Goal: Task Accomplishment & Management: Use online tool/utility

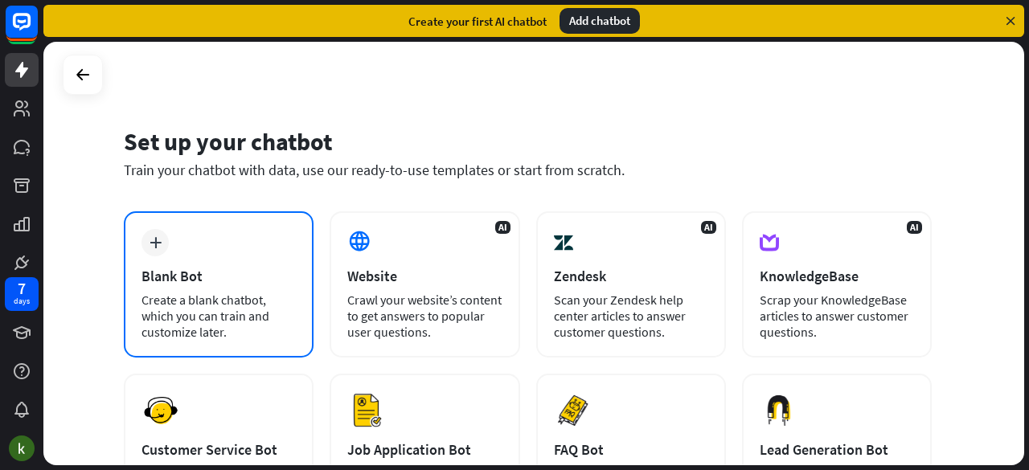
click at [226, 247] on div "plus Blank Bot Create a blank chatbot, which you can train and customize later." at bounding box center [219, 284] width 190 height 146
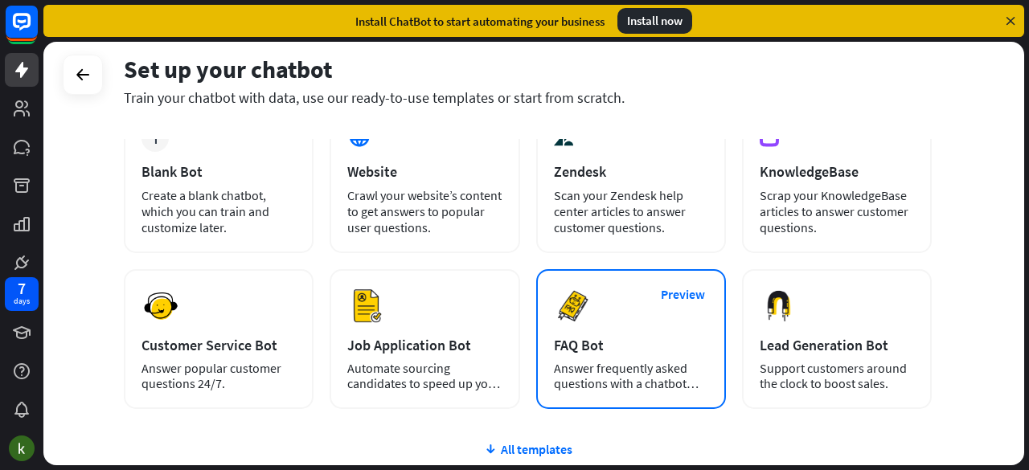
scroll to position [80, 0]
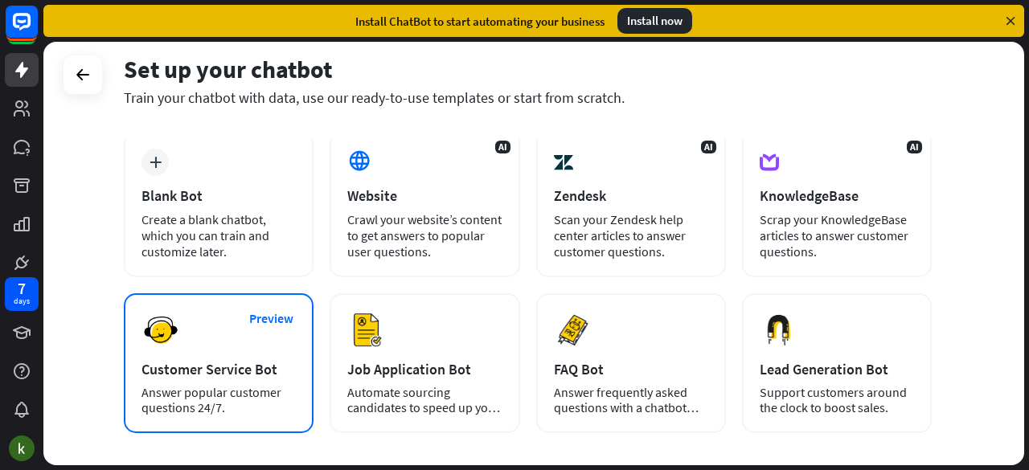
click at [265, 367] on div "Customer Service Bot" at bounding box center [219, 369] width 154 height 18
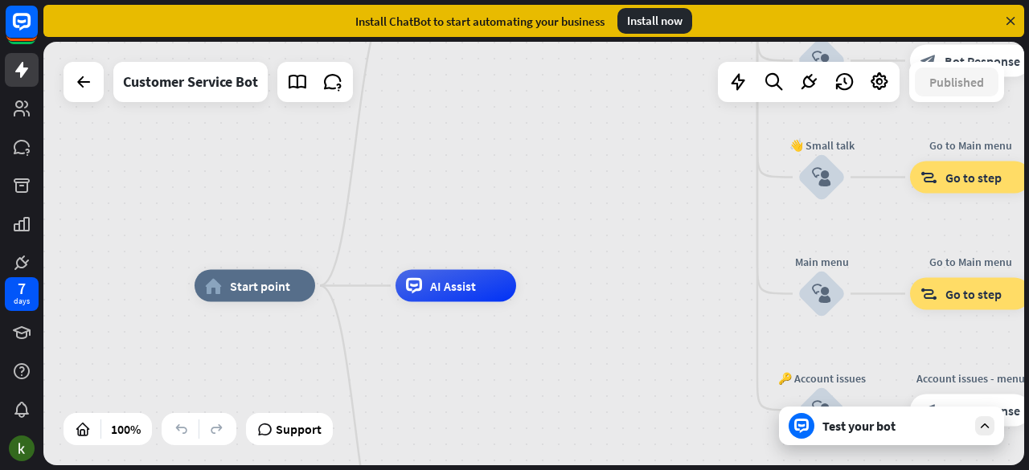
drag, startPoint x: 734, startPoint y: 191, endPoint x: 694, endPoint y: 162, distance: 50.0
click at [688, 217] on div "home_2 Start point Welcome message block_bot_response Bot Response 🔙 Main menu …" at bounding box center [533, 254] width 981 height 424
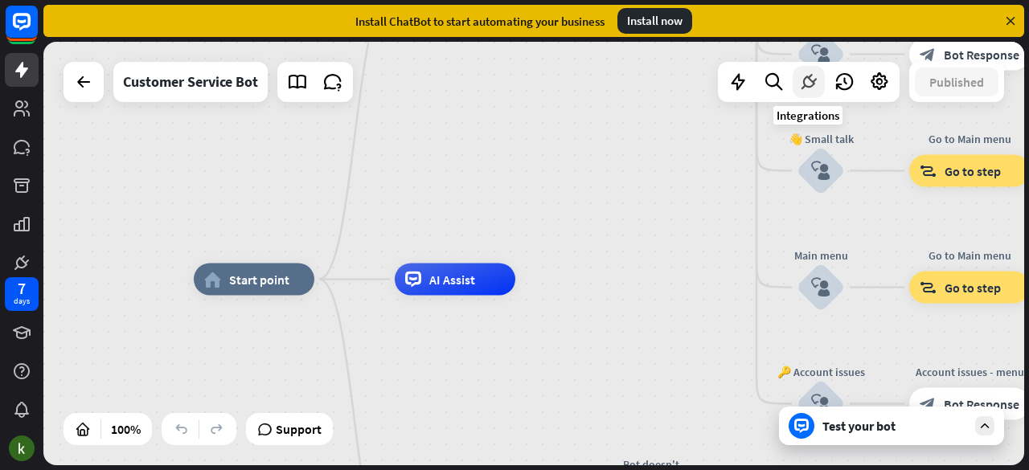
click at [807, 88] on icon at bounding box center [809, 82] width 21 height 21
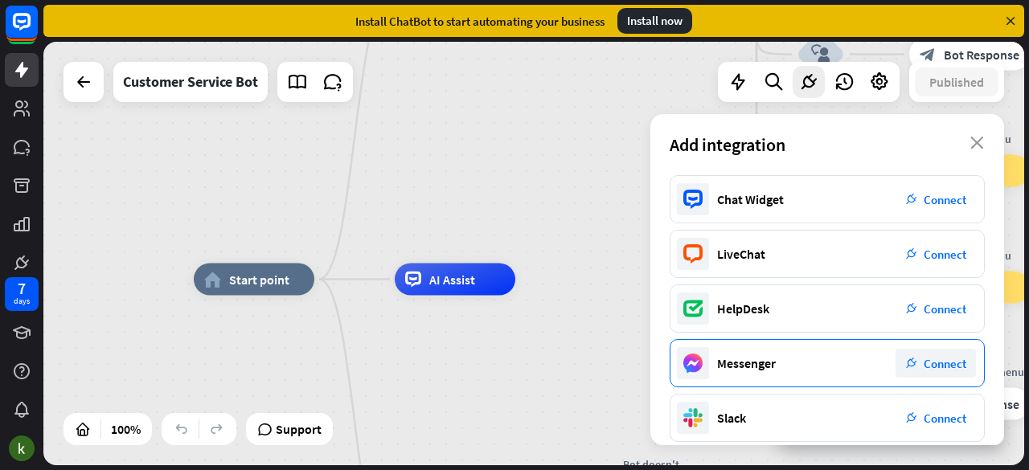
click at [922, 359] on div "plug_integration Connect" at bounding box center [936, 363] width 80 height 29
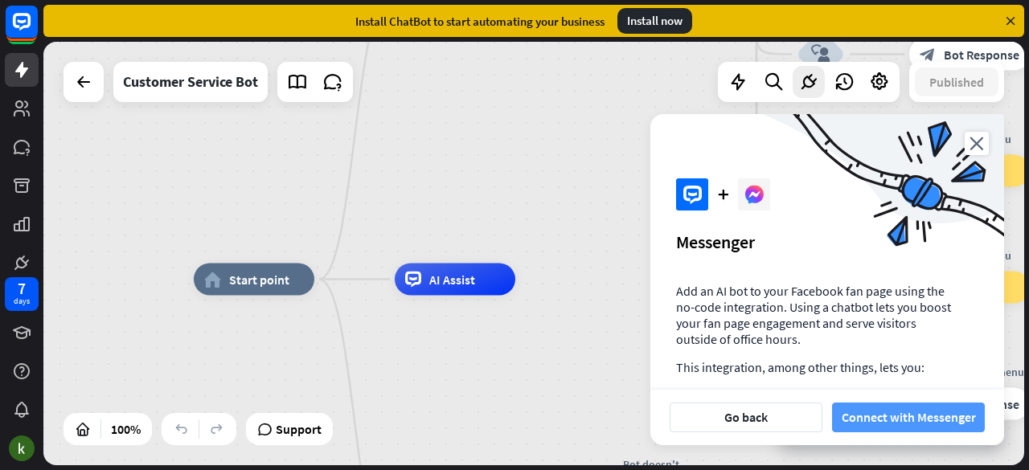
click at [915, 421] on button "Connect with Messenger" at bounding box center [908, 418] width 153 height 30
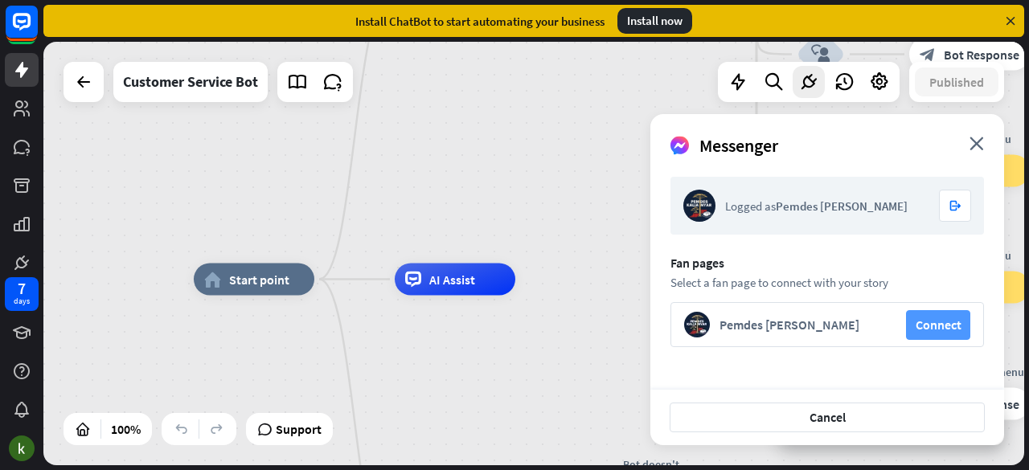
click at [930, 326] on button "Connect" at bounding box center [938, 325] width 64 height 30
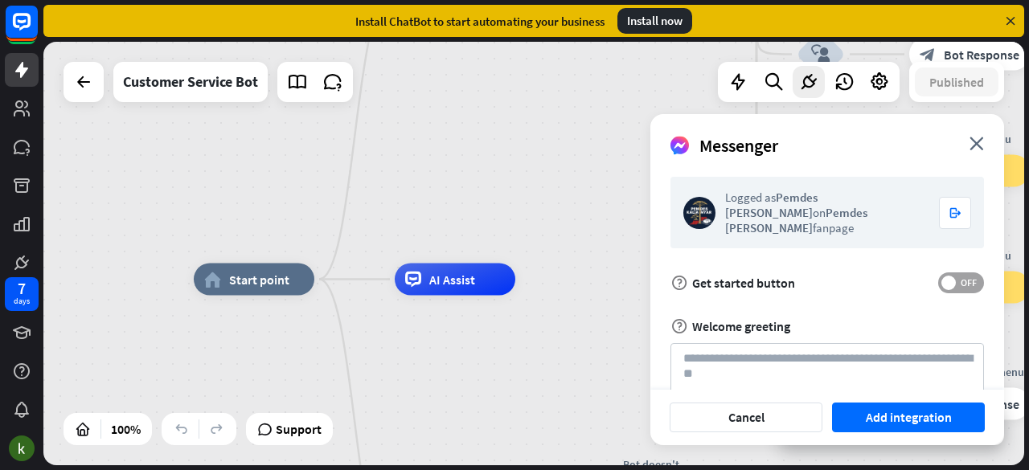
click at [960, 277] on span "OFF" at bounding box center [968, 283] width 25 height 13
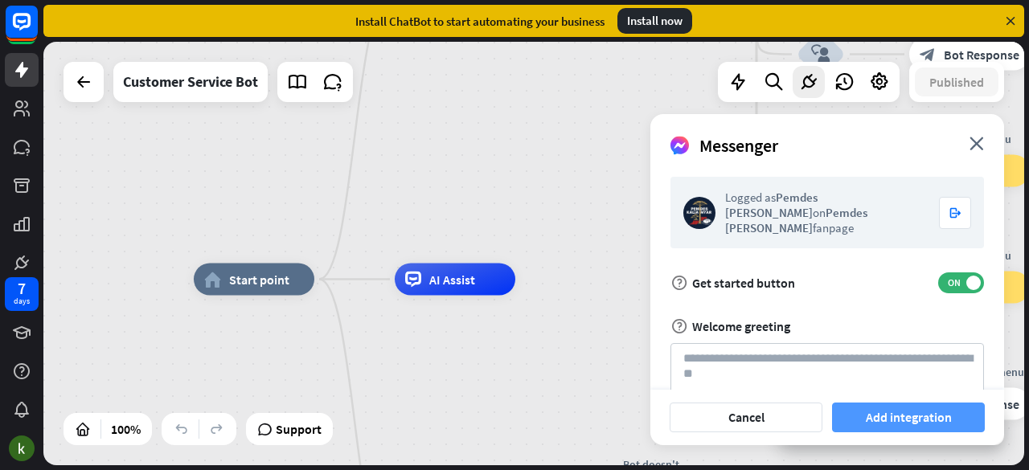
click at [914, 425] on button "Add integration" at bounding box center [908, 418] width 153 height 30
click at [981, 140] on icon "close" at bounding box center [977, 144] width 14 height 14
